Goal: Task Accomplishment & Management: Manage account settings

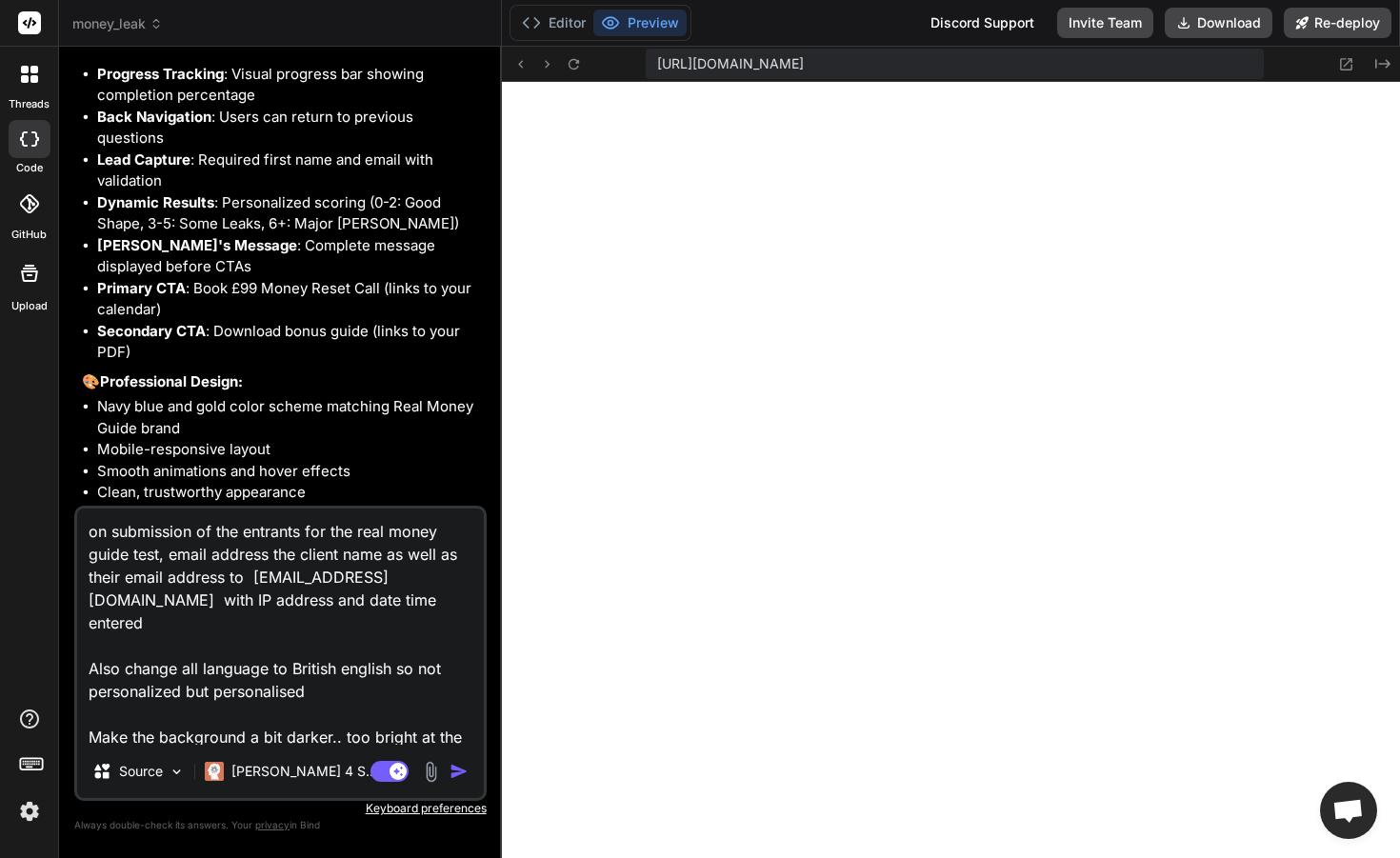
scroll to position [3812, 0]
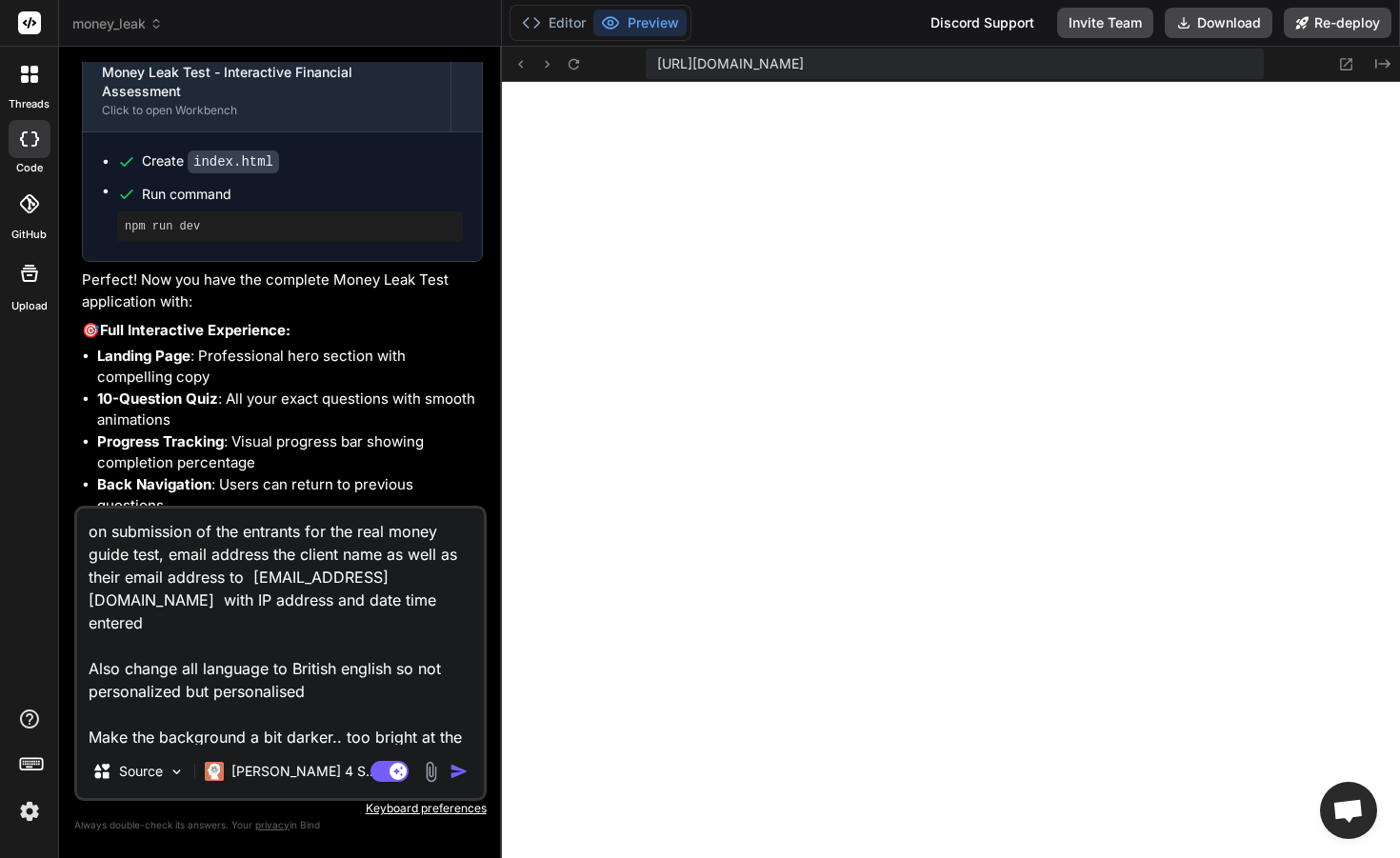
click at [14, 17] on div at bounding box center [29, 23] width 59 height 47
click at [48, 30] on div at bounding box center [29, 23] width 59 height 47
click at [31, 807] on img at bounding box center [30, 812] width 33 height 33
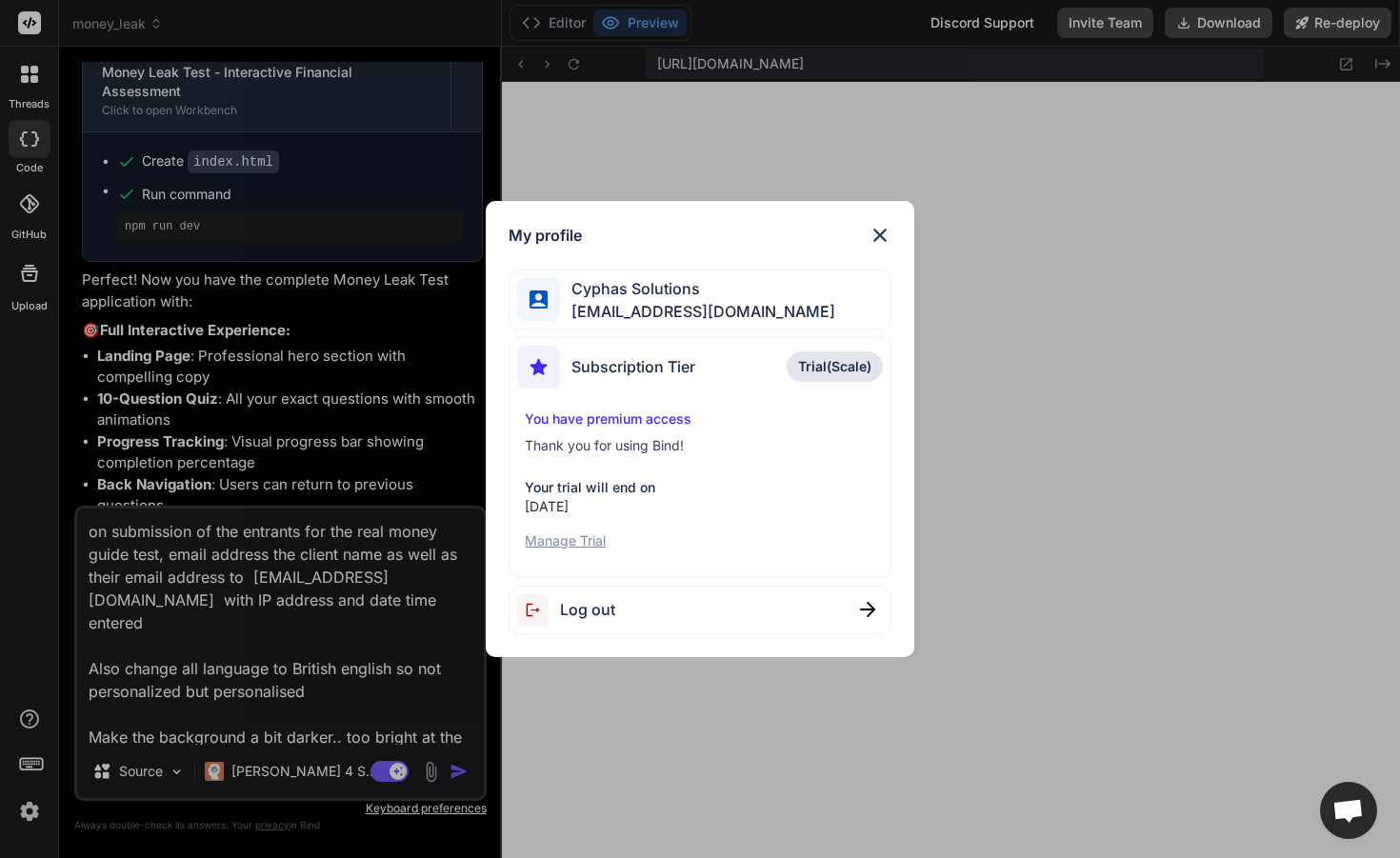
click at [331, 716] on div "My profile Cyphas Solutions [EMAIL_ADDRESS][DOMAIN_NAME] Subscription Tier Tria…" at bounding box center [700, 429] width 1400 height 858
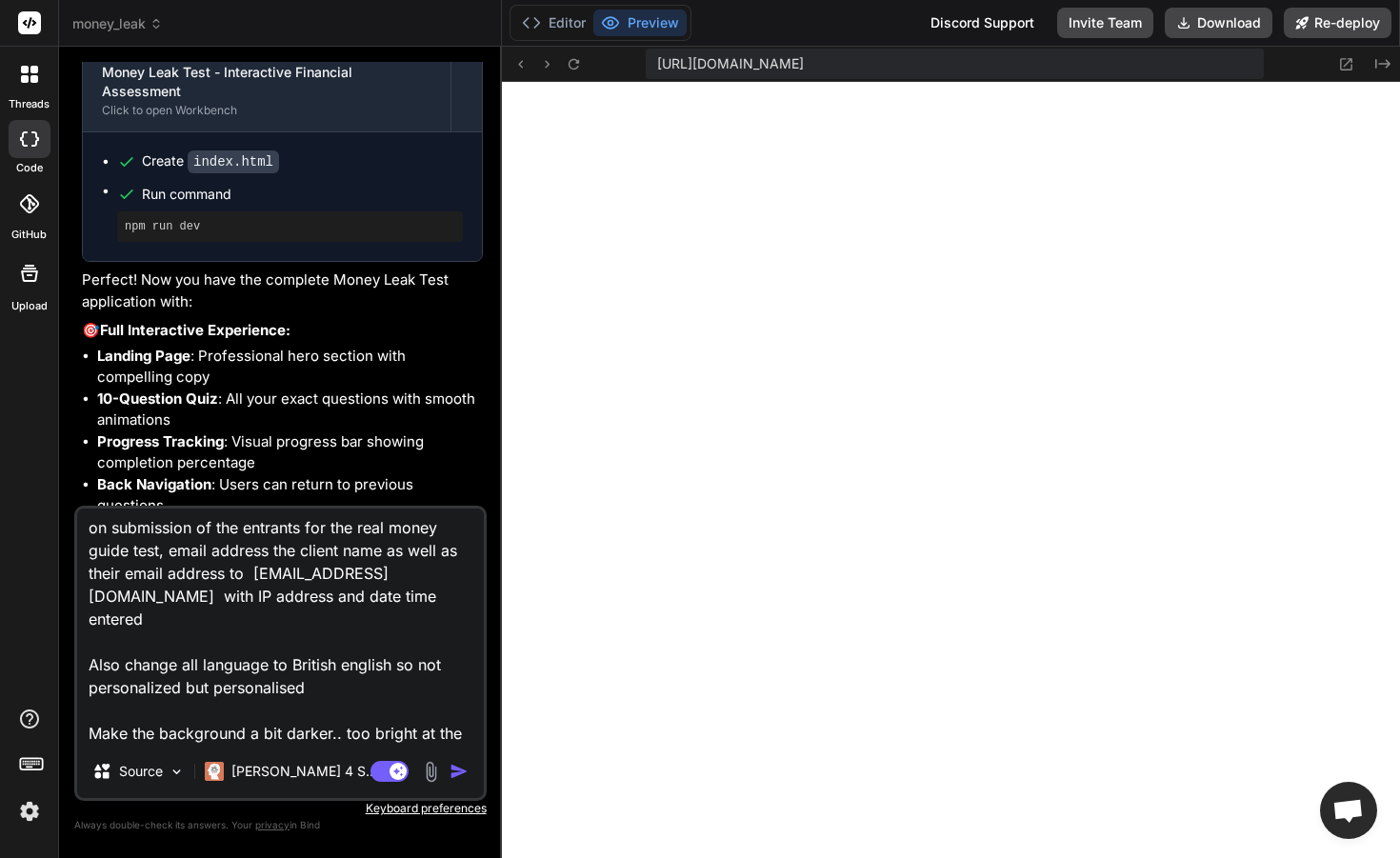
scroll to position [0, 0]
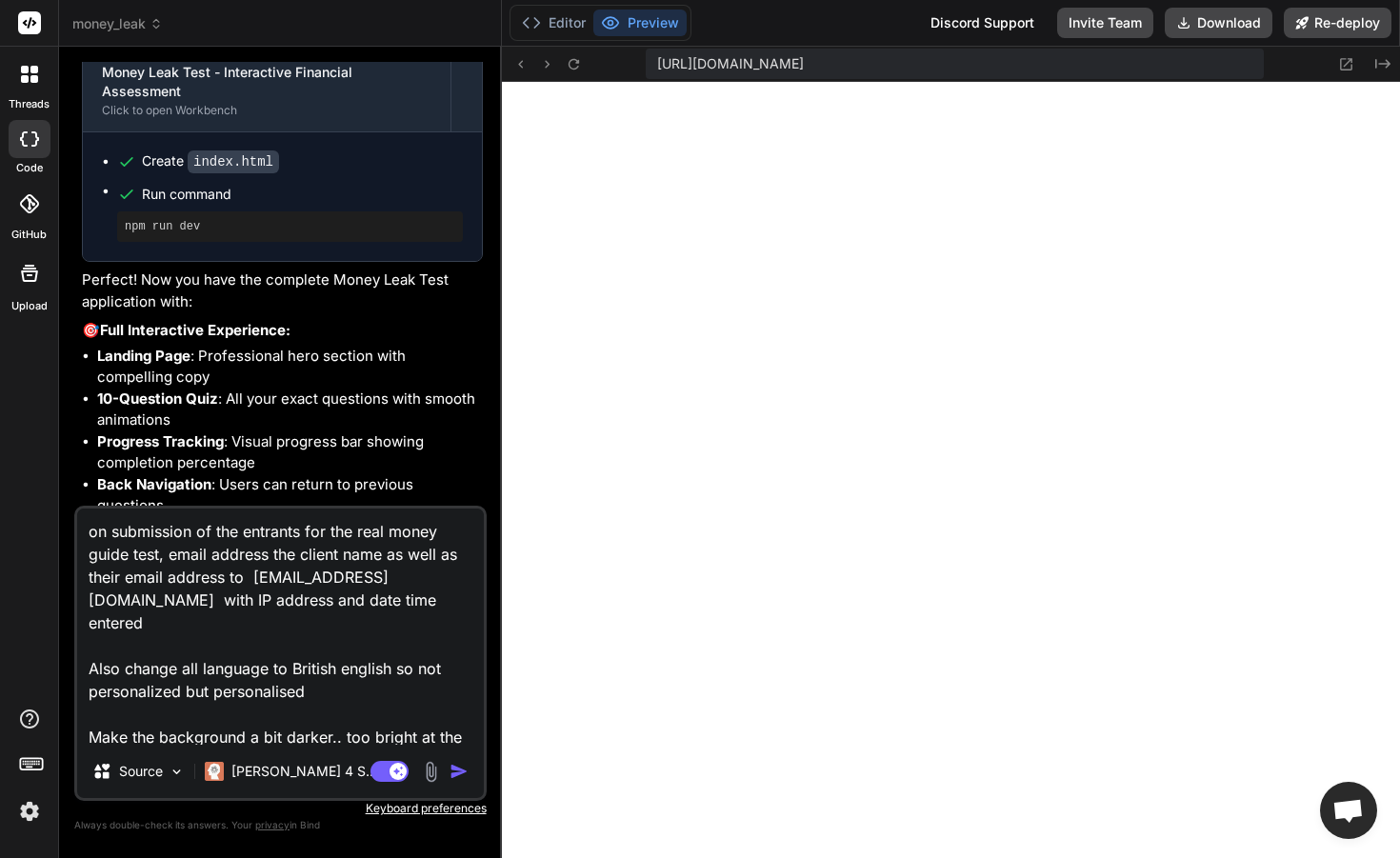
drag, startPoint x: 443, startPoint y: 740, endPoint x: 75, endPoint y: 530, distance: 423.7
click at [75, 530] on div "on submission of the entrants for the real money guide test, email address the …" at bounding box center [280, 654] width 413 height 296
click at [461, 774] on img "button" at bounding box center [459, 772] width 19 height 19
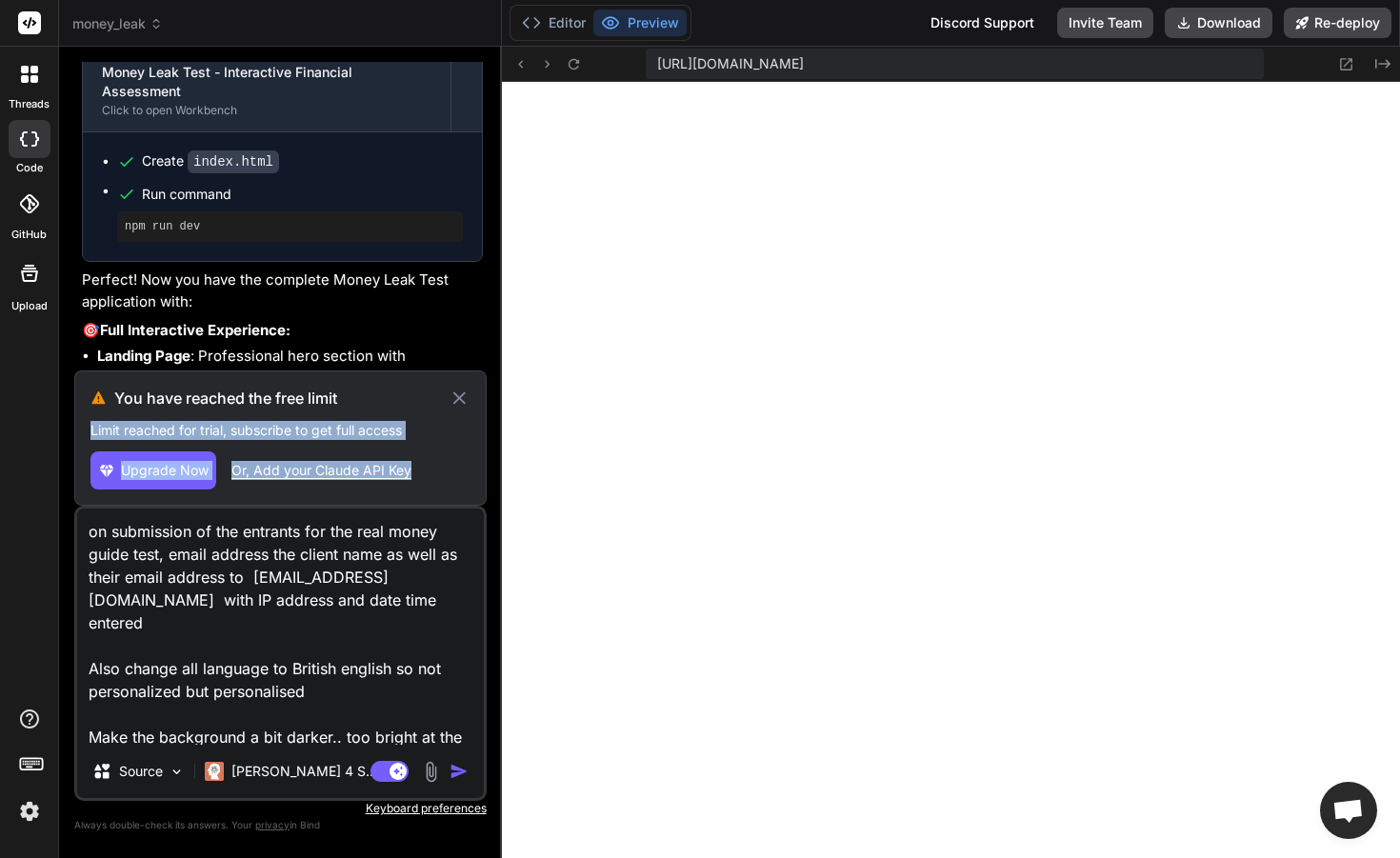
drag, startPoint x: 456, startPoint y: 394, endPoint x: 486, endPoint y: 462, distance: 74.3
click at [486, 462] on div "You yes please Bind AI Money Leak Test - Interactive Financial Assessment Click…" at bounding box center [280, 459] width 413 height 796
click at [476, 464] on div "You have reached the free limit Limit reached for trial, subscribe to get full …" at bounding box center [280, 438] width 413 height 135
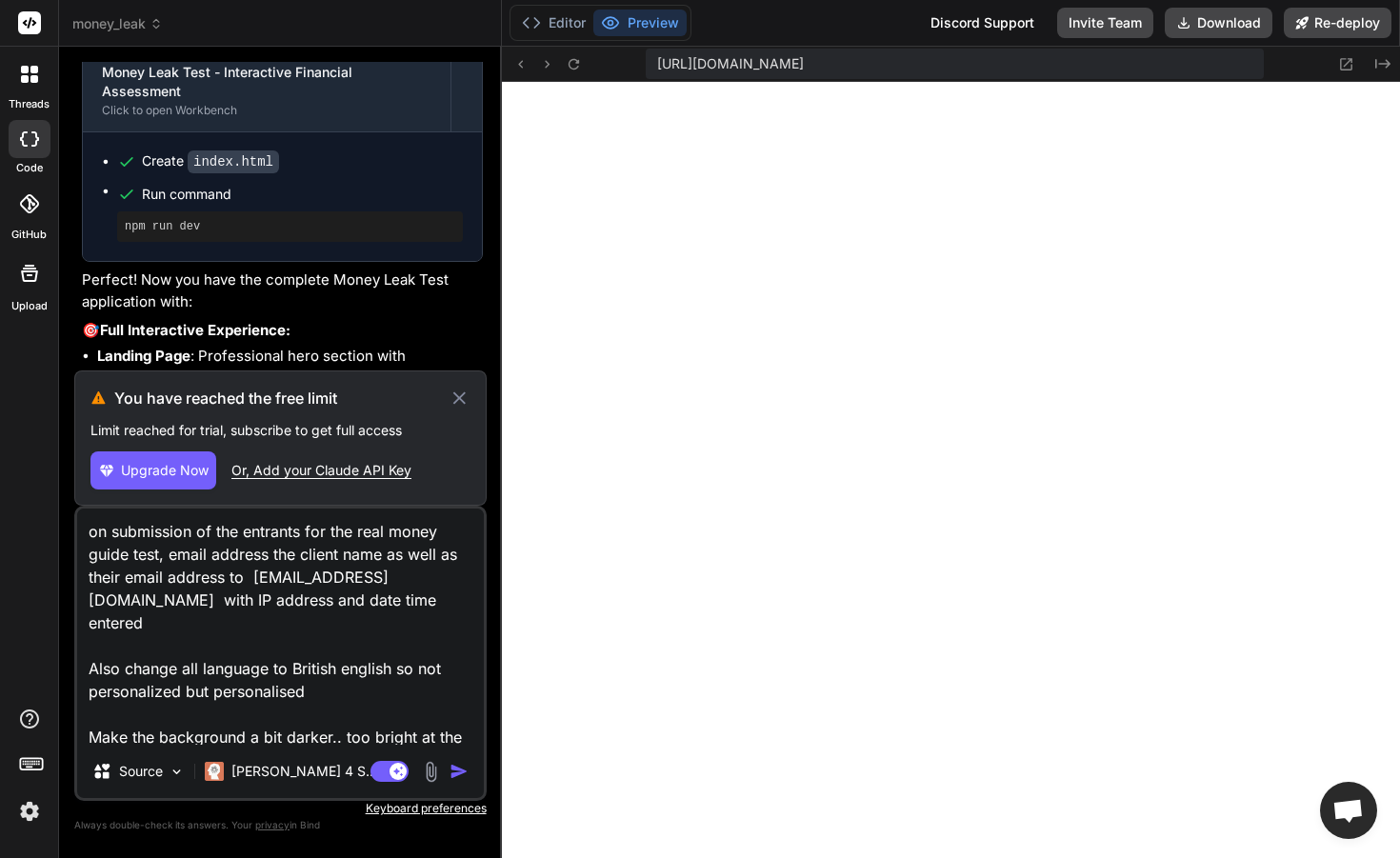
click at [385, 475] on div "Or, Add your Claude API Key" at bounding box center [321, 470] width 180 height 19
type textarea "x"
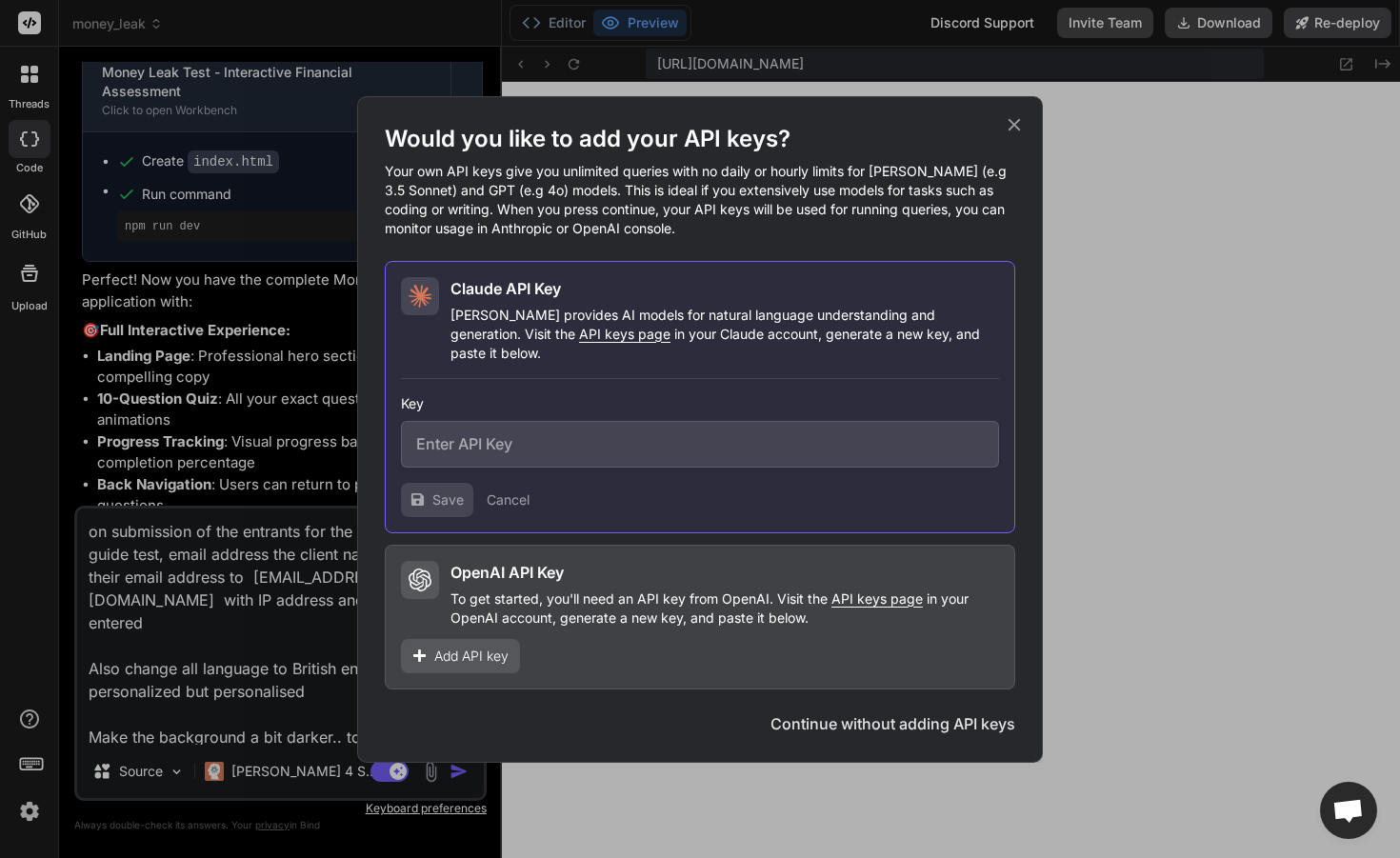
click at [579, 342] on span "API keys page" at bounding box center [624, 333] width 91 height 16
click at [557, 432] on input "text" at bounding box center [700, 444] width 598 height 47
paste input "sk-ant-api03-DrgUXh5WHEnwaJKfFEMZ2n9uFvIneYL-7cktxo08o9vFfZdDSawdU7OvoNMGna71cj…"
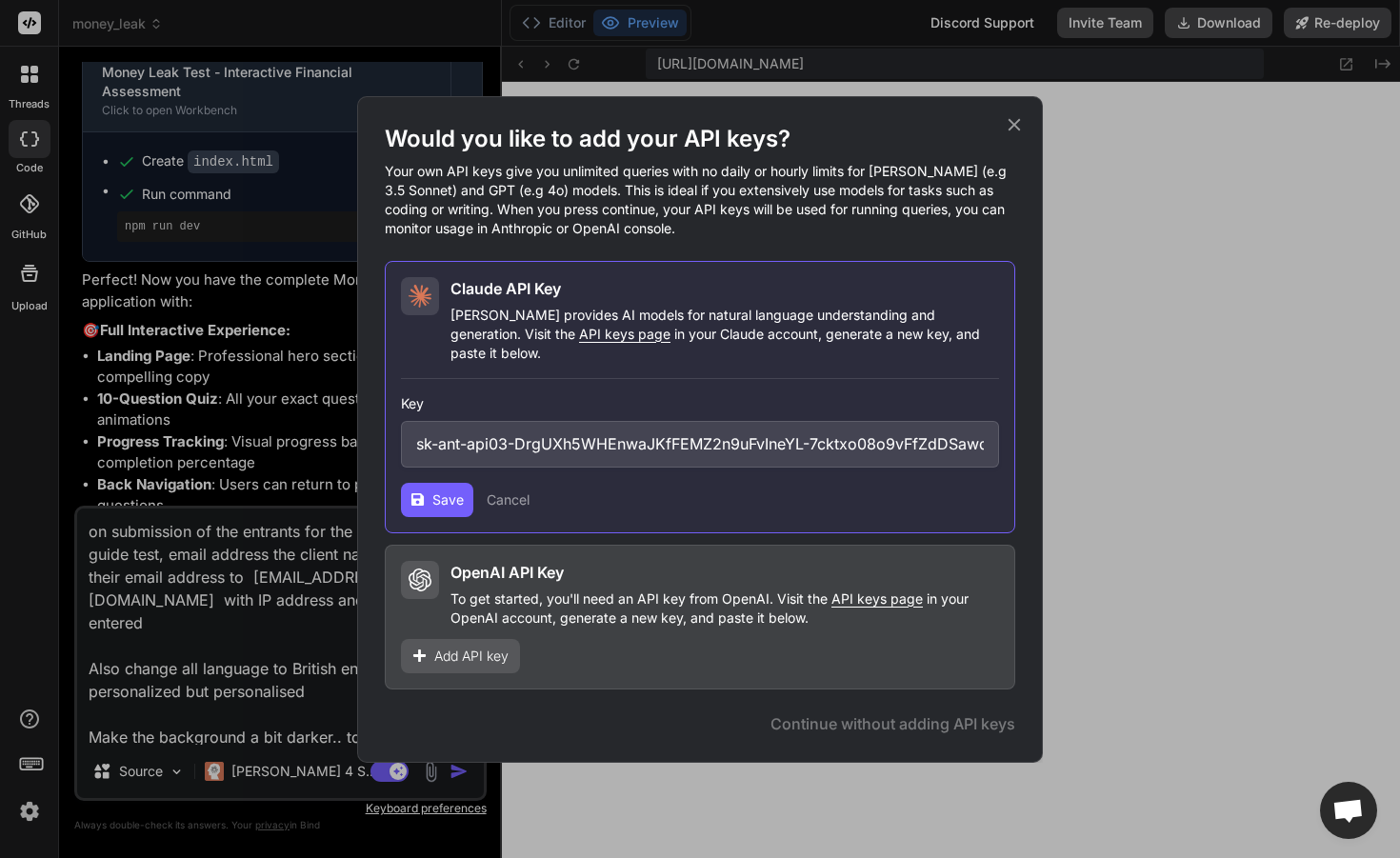
scroll to position [0, 385]
type input "sk-ant-api03-DrgUXh5WHEnwaJKfFEMZ2n9uFvIneYL-7cktxo08o9vFfZdDSawdU7OvoNMGna71cj…"
click at [443, 495] on span "Save" at bounding box center [447, 500] width 32 height 19
click at [411, 494] on icon at bounding box center [417, 499] width 14 height 14
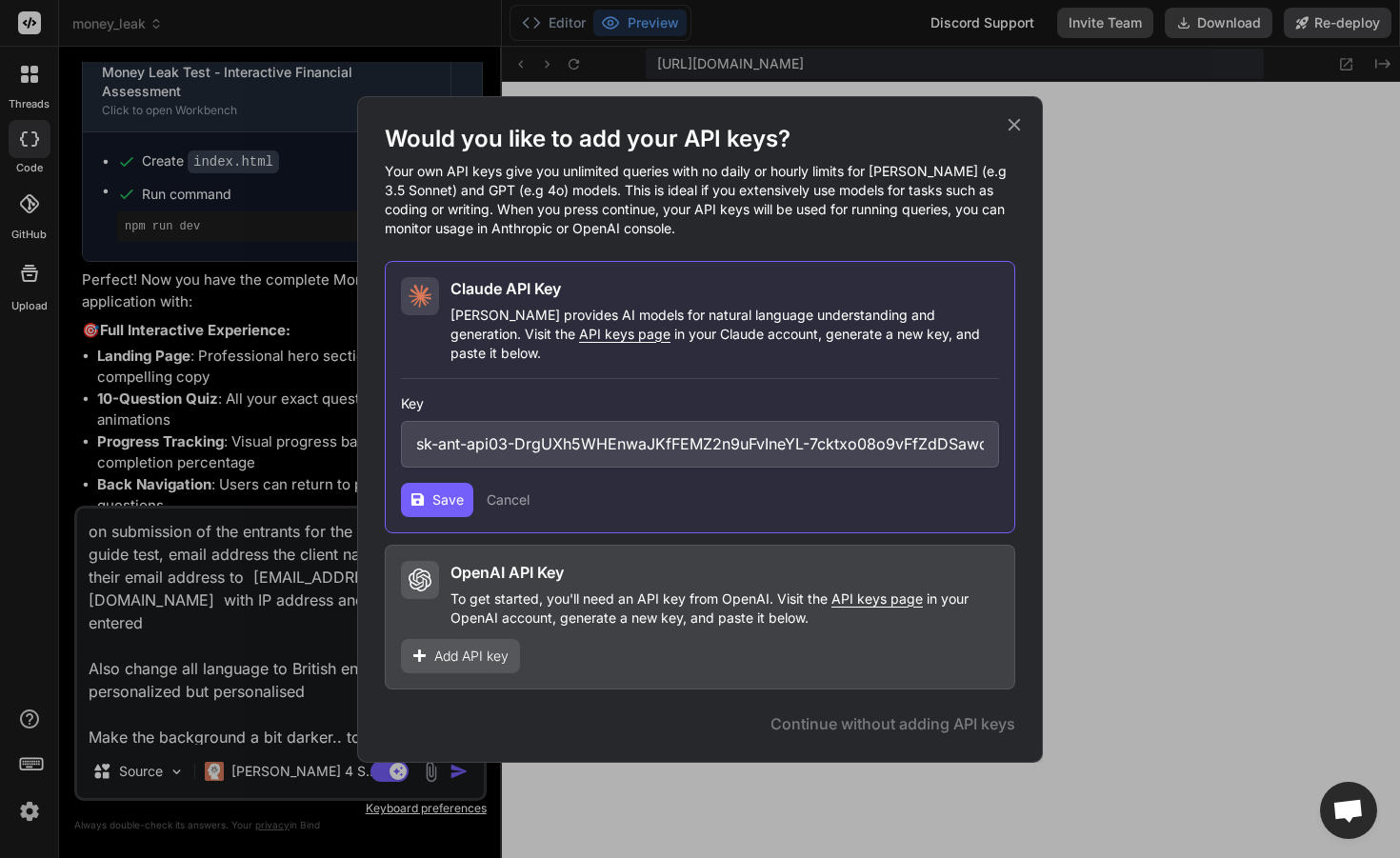
click at [1028, 139] on div "Would you like to add your API keys? Your own API keys give you unlimited queri…" at bounding box center [700, 429] width 685 height 667
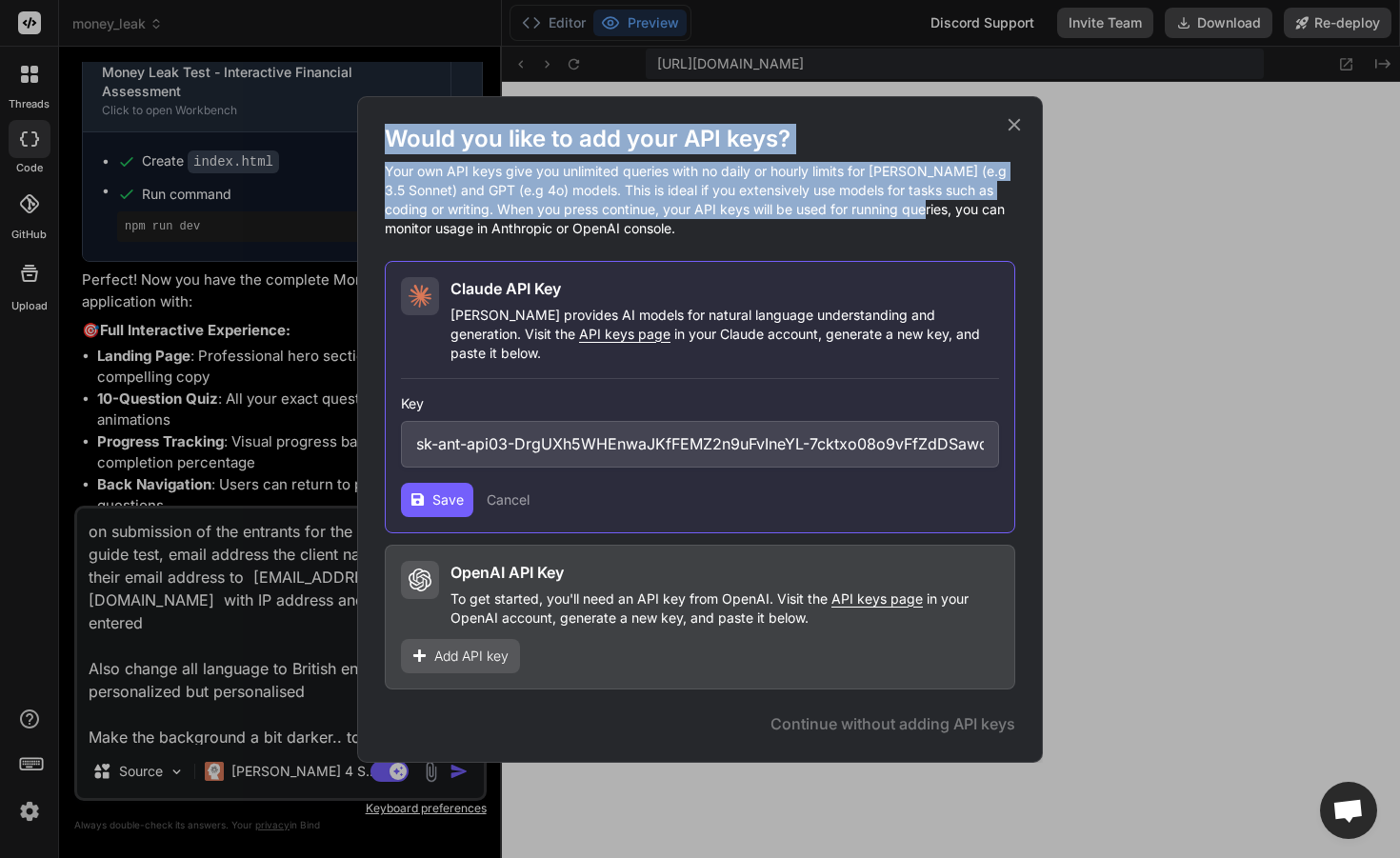
drag, startPoint x: 1023, startPoint y: 143, endPoint x: 978, endPoint y: 193, distance: 67.3
click at [970, 217] on div "Would you like to add your API keys? Your own API keys give you unlimited queri…" at bounding box center [700, 406] width 630 height 565
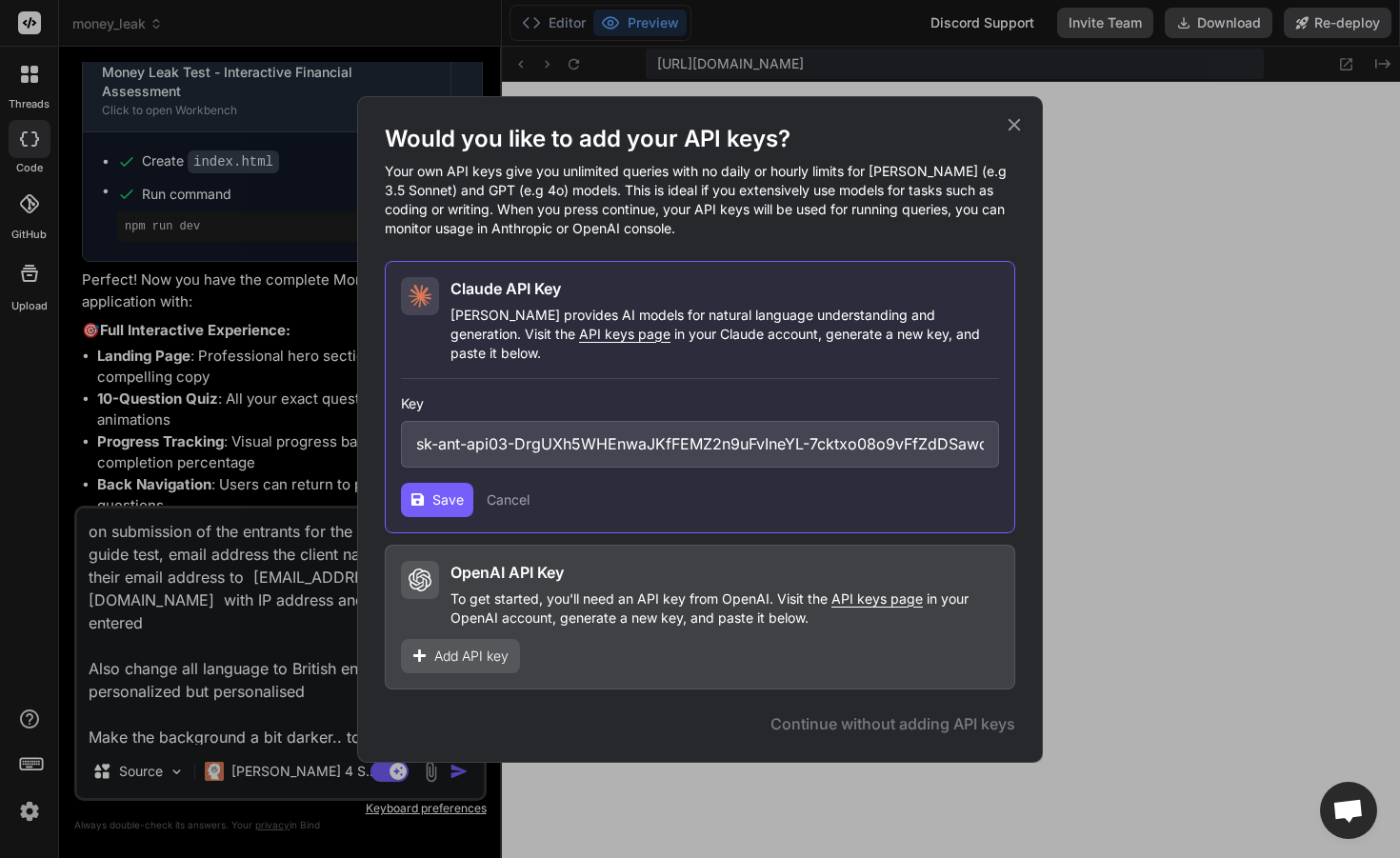
click at [1017, 128] on icon at bounding box center [1014, 125] width 21 height 21
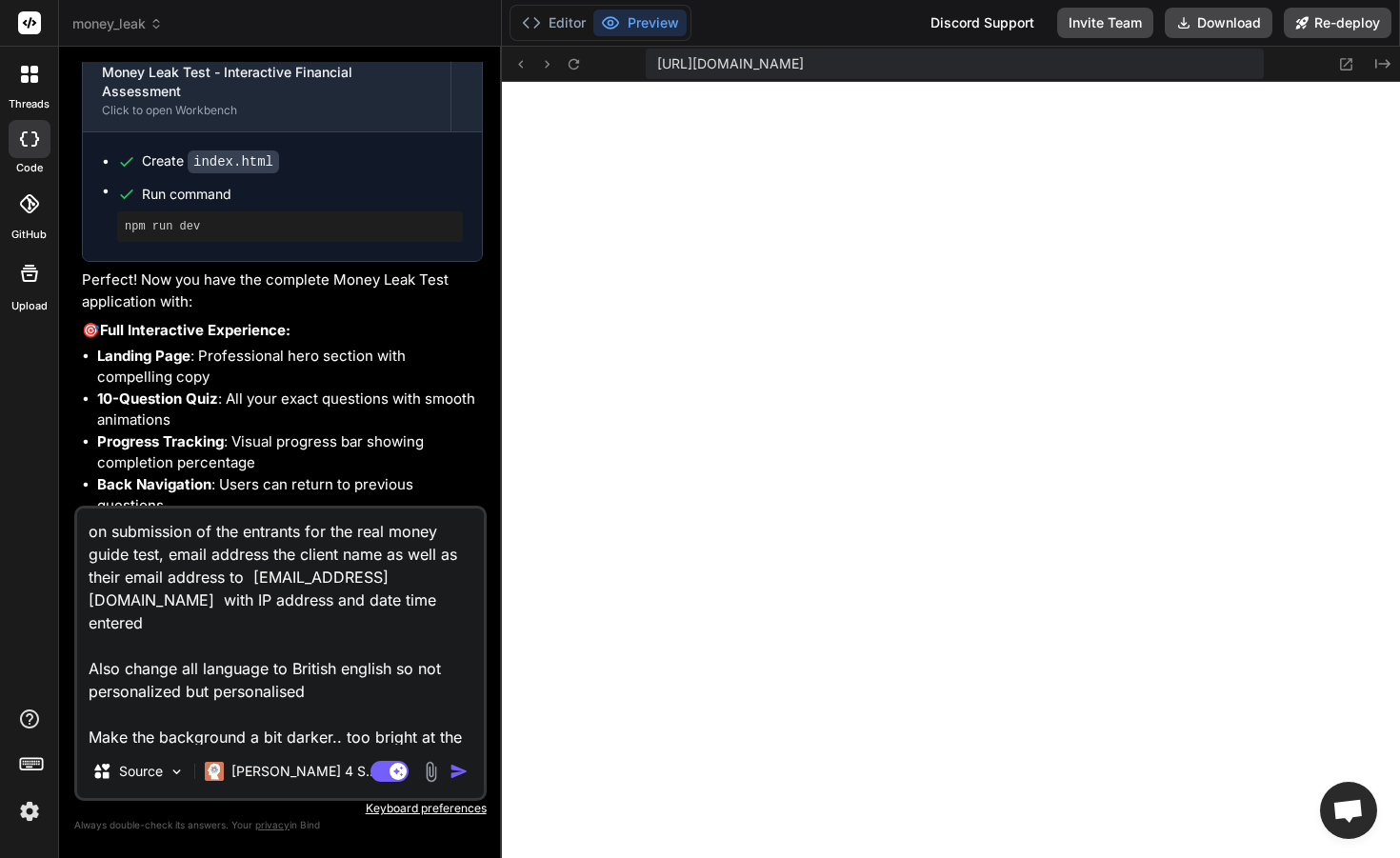
click at [466, 775] on img "button" at bounding box center [459, 772] width 19 height 19
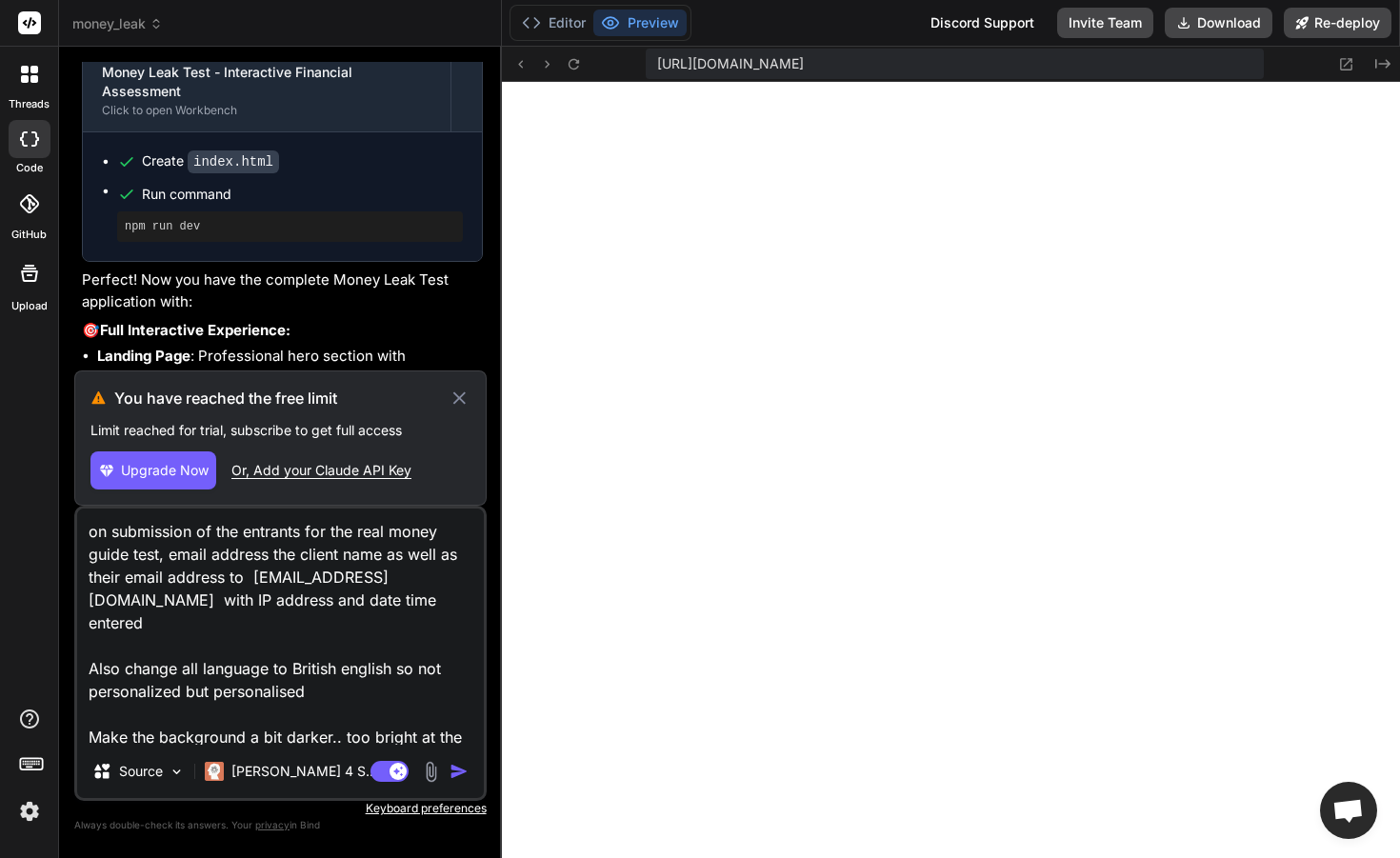
click at [180, 477] on span "Upgrade Now" at bounding box center [164, 470] width 87 height 19
type textarea "x"
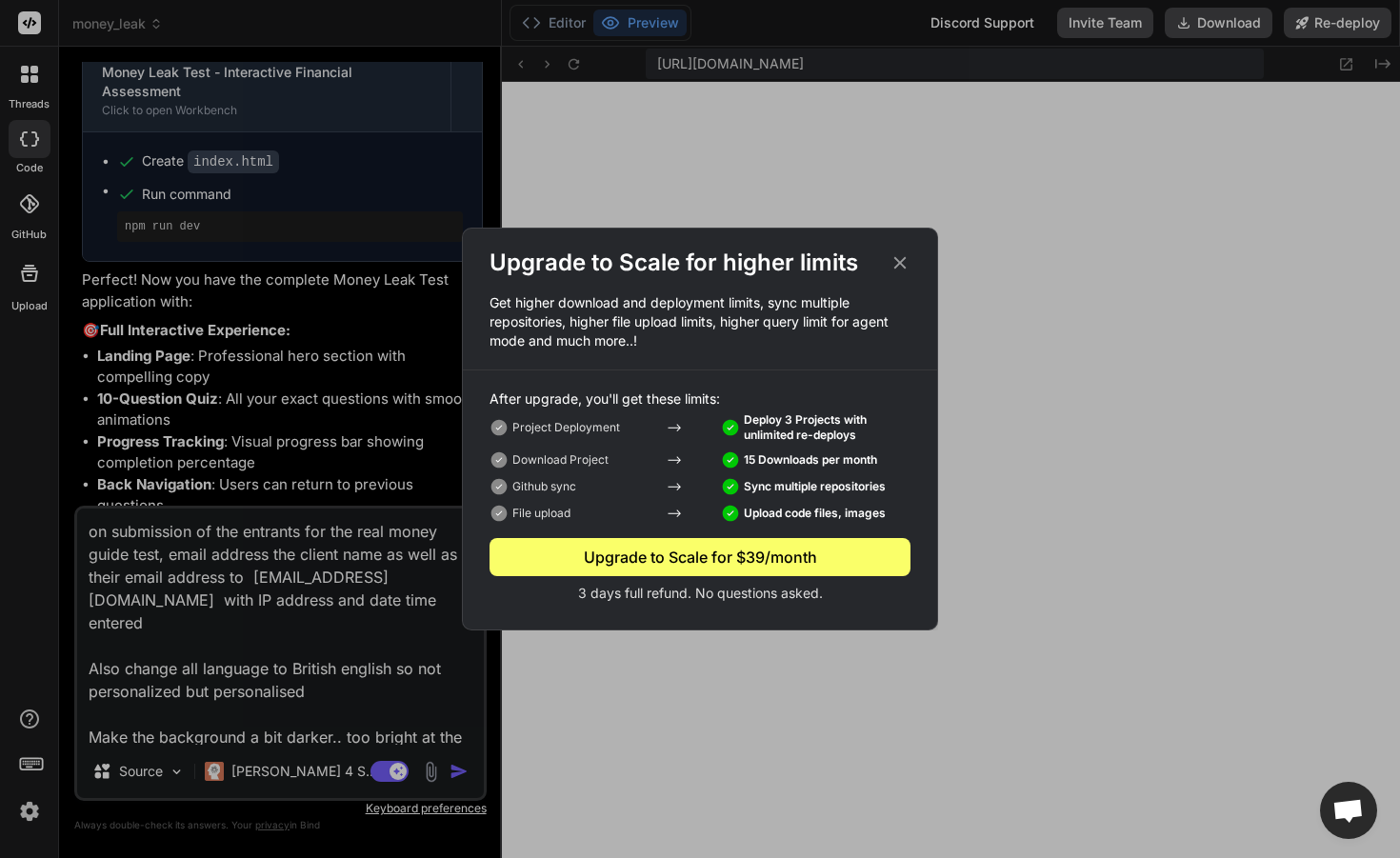
click at [1205, 28] on div "Upgrade to Scale for higher limits Get higher download and deployment limits, s…" at bounding box center [700, 429] width 1400 height 858
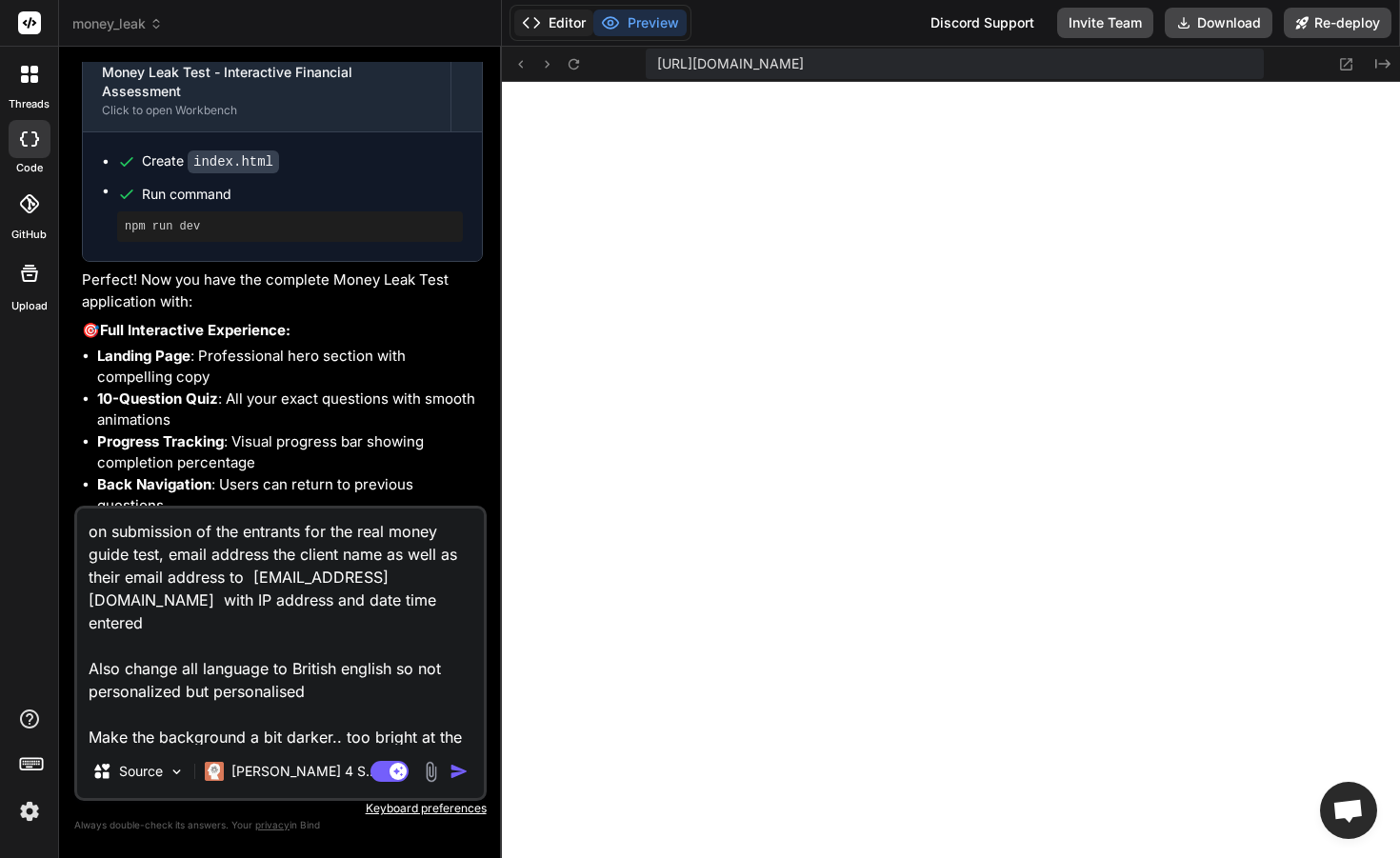
click at [558, 28] on button "Editor" at bounding box center [554, 23] width 79 height 27
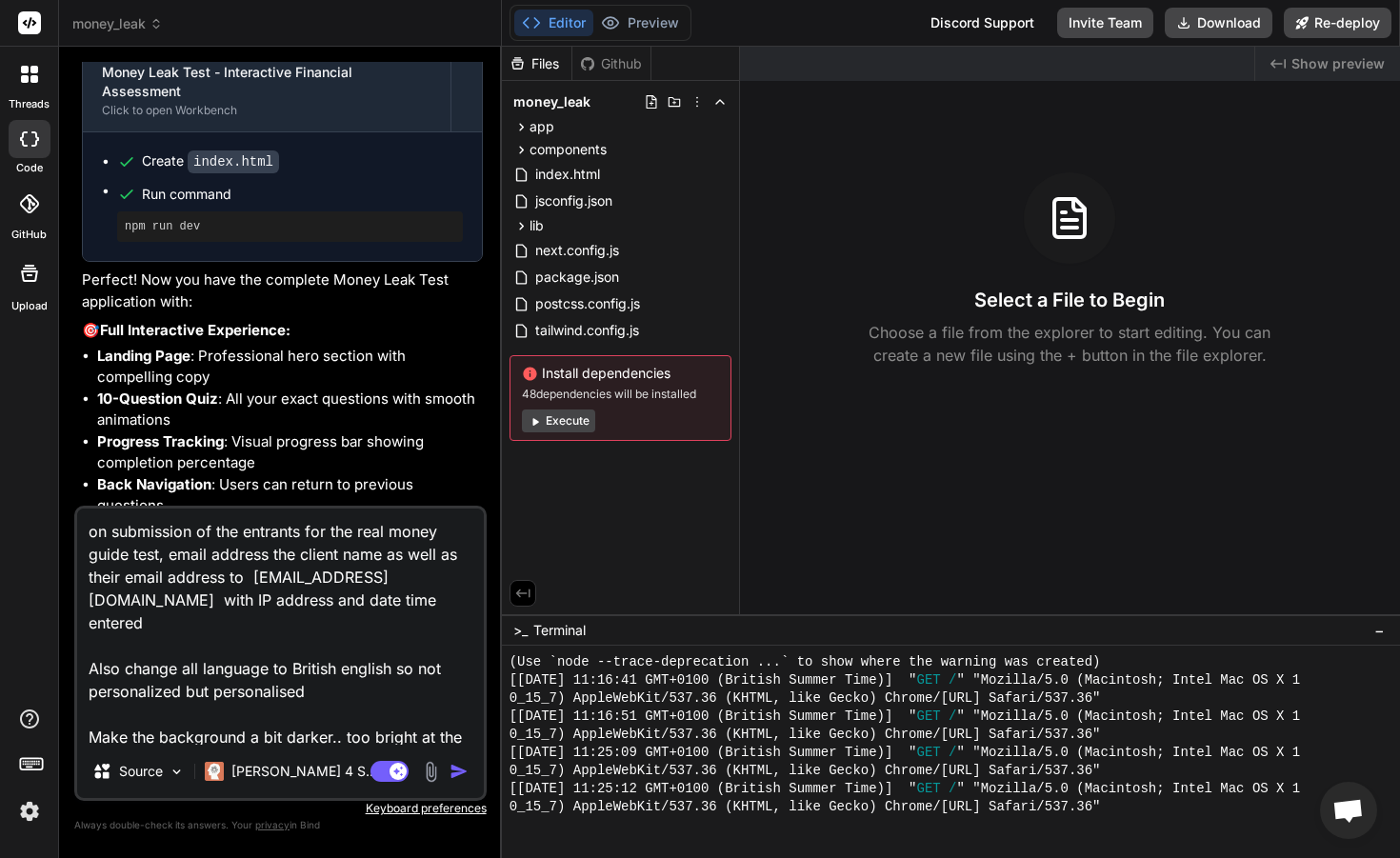
click at [35, 810] on img at bounding box center [30, 812] width 33 height 33
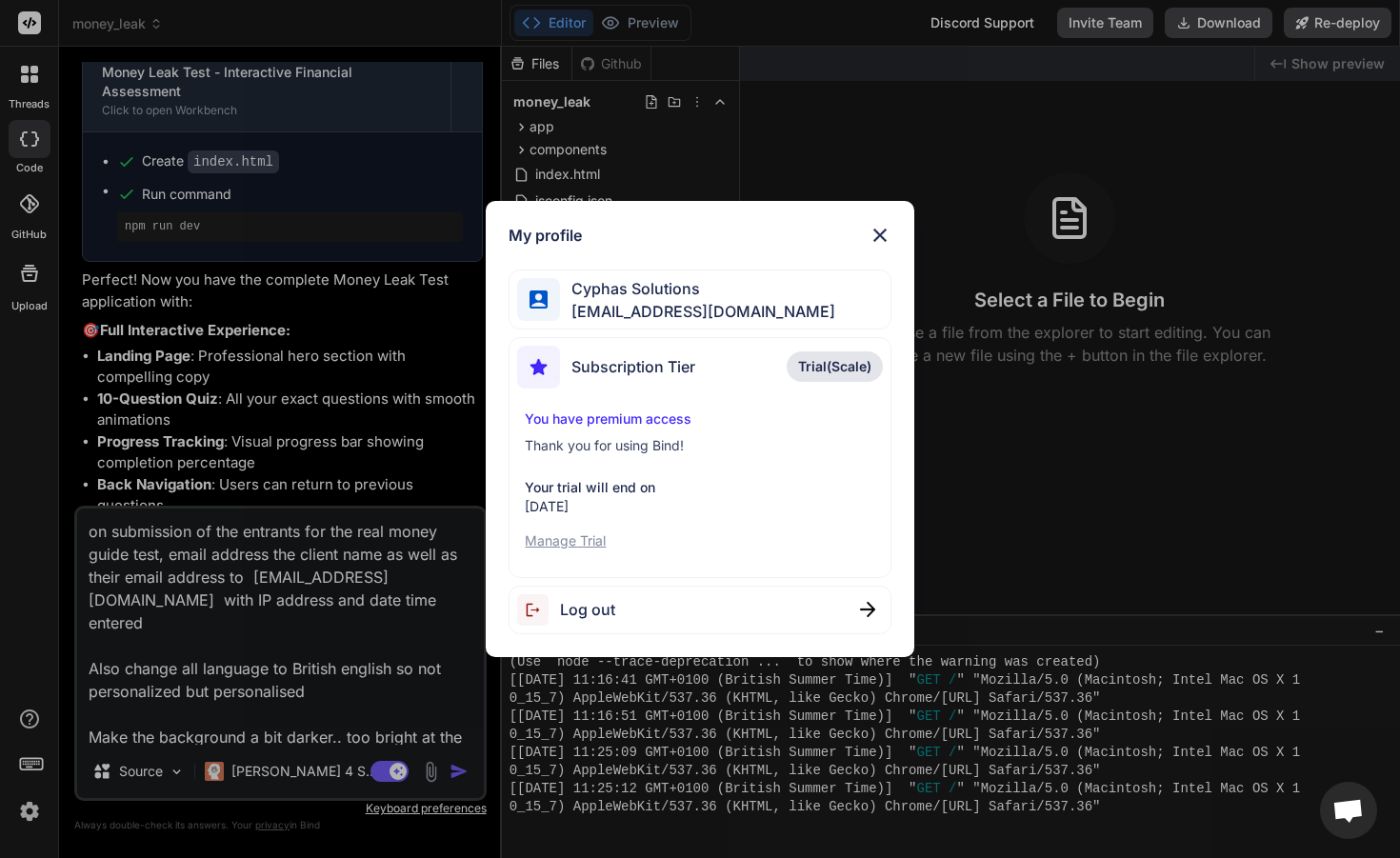
click at [572, 540] on p "Manage Trial" at bounding box center [700, 541] width 349 height 19
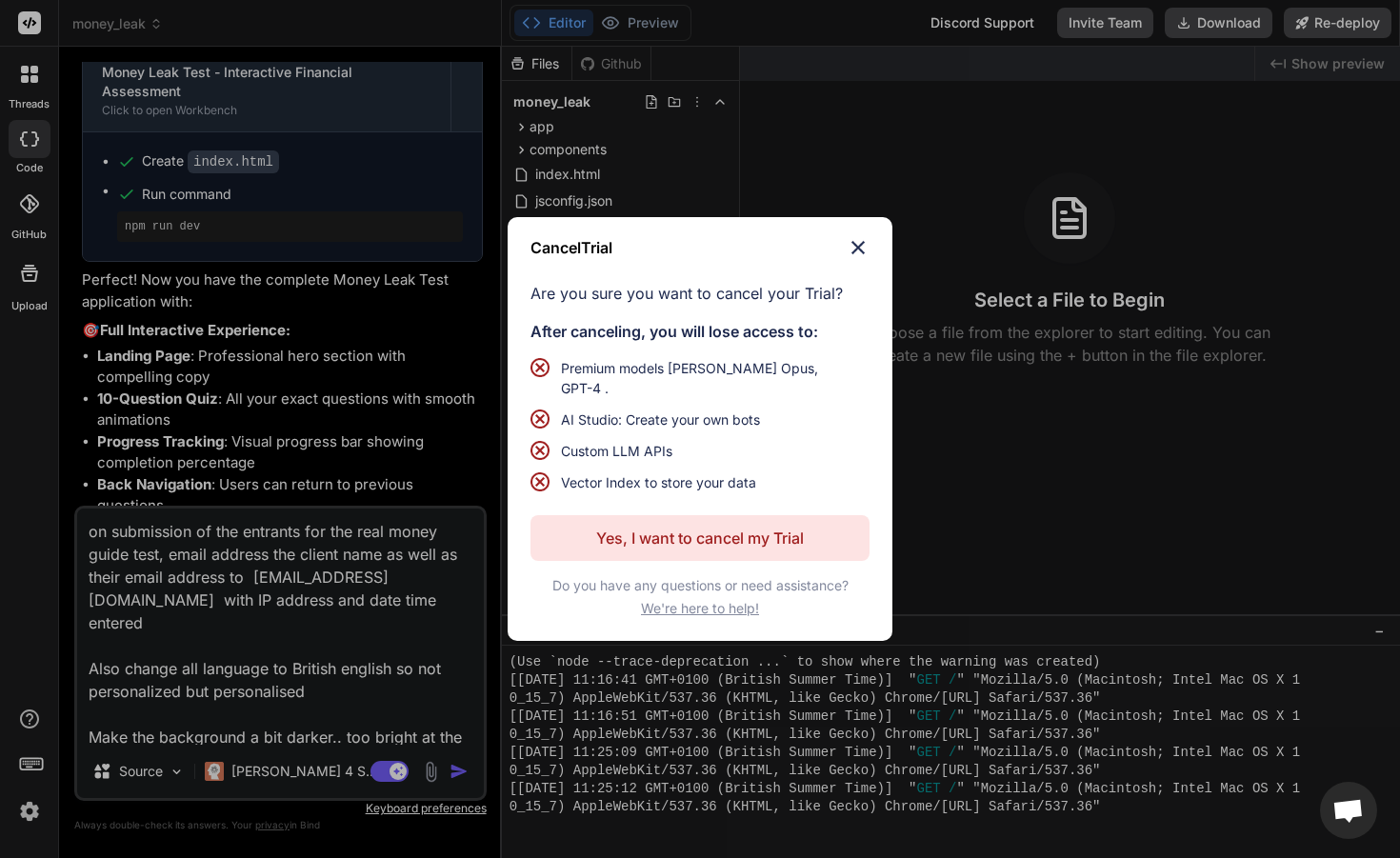
click at [855, 258] on img at bounding box center [858, 248] width 23 height 23
